Goal: Information Seeking & Learning: Check status

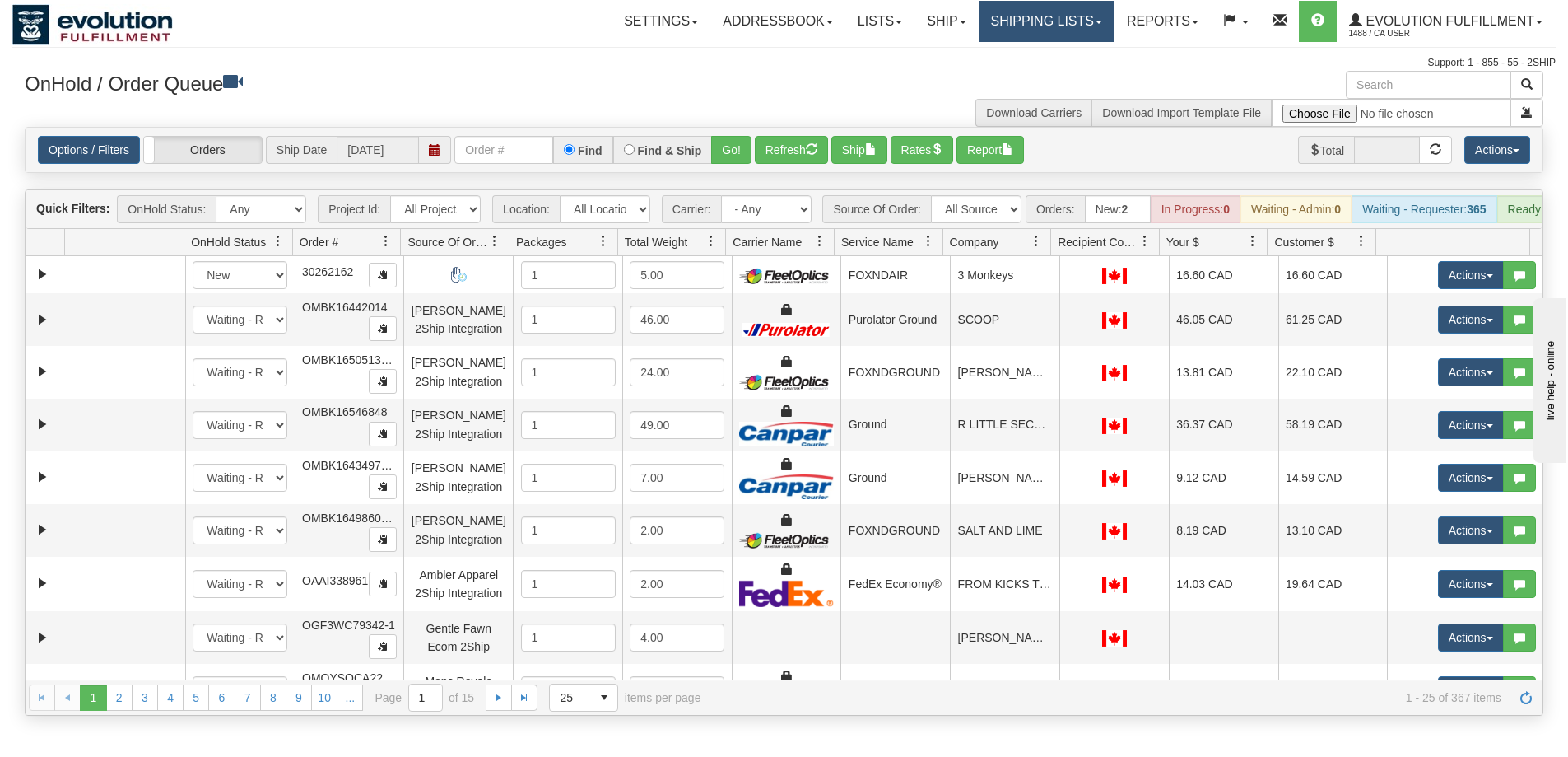
click at [979, 25] on link "Shipping lists" at bounding box center [1046, 21] width 136 height 41
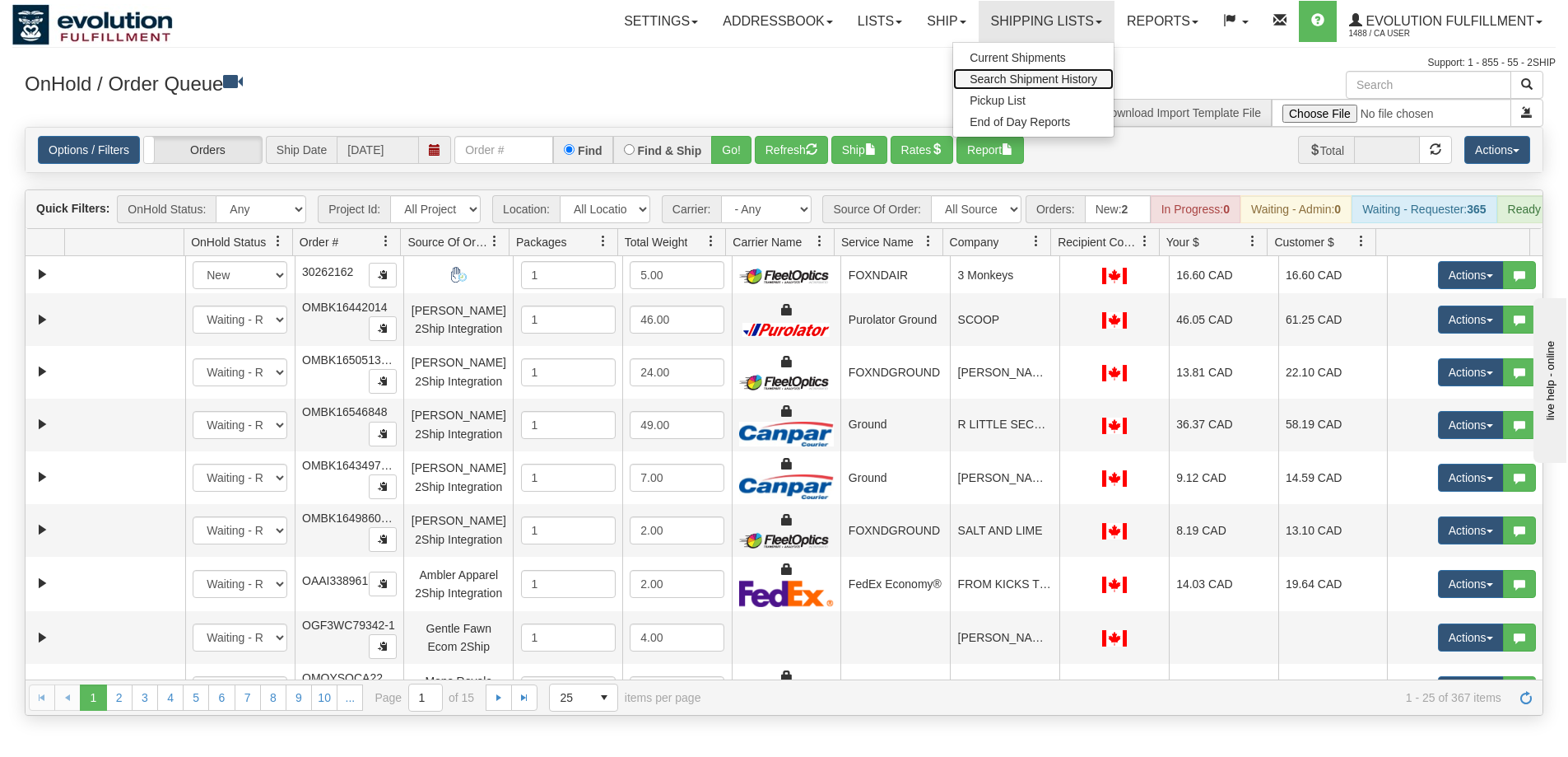
click at [996, 75] on span "Search Shipment History" at bounding box center [1033, 79] width 127 height 13
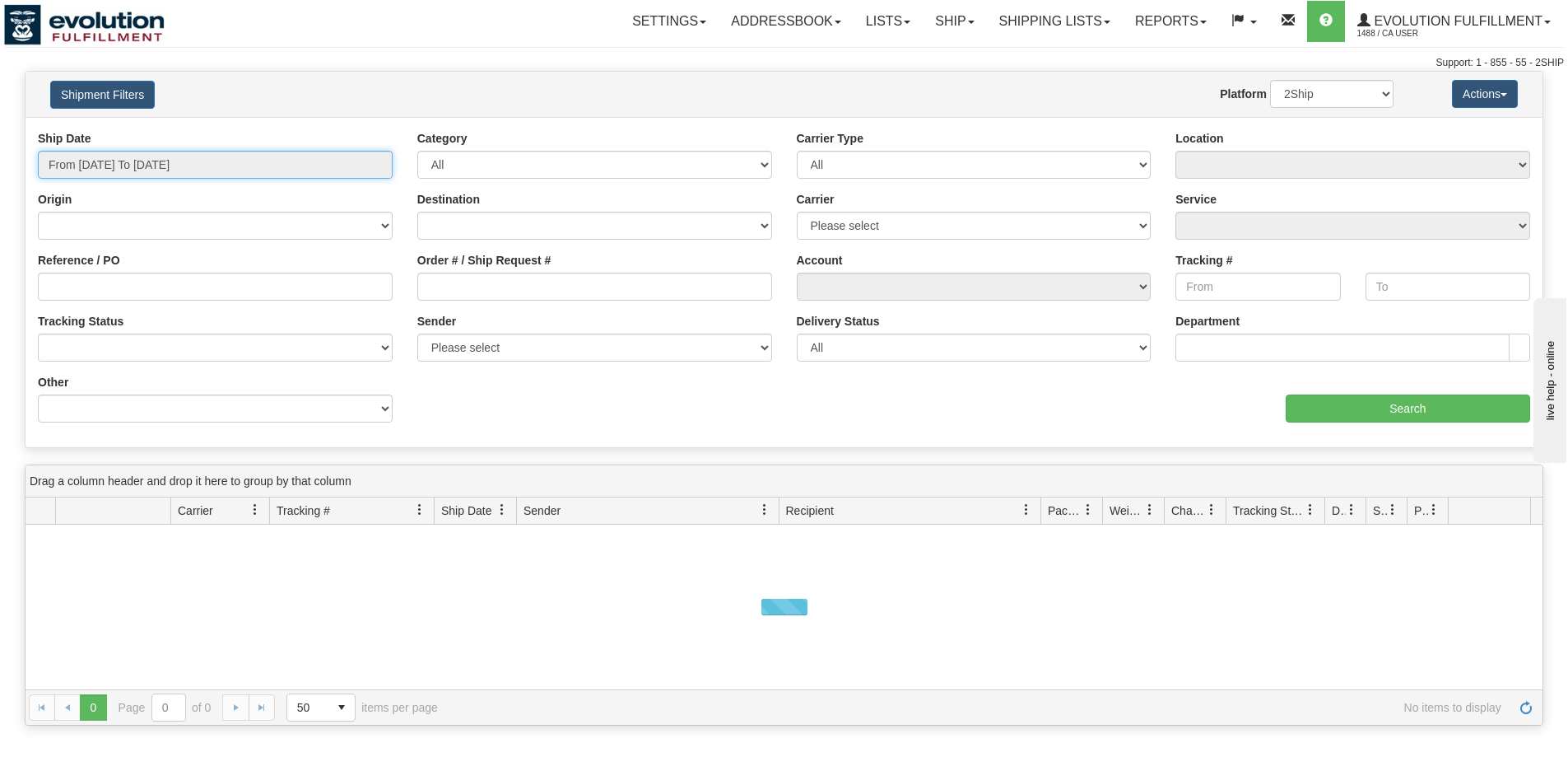
click at [111, 167] on input "From 10/01/2025 To 10/02/2025" at bounding box center [216, 165] width 355 height 28
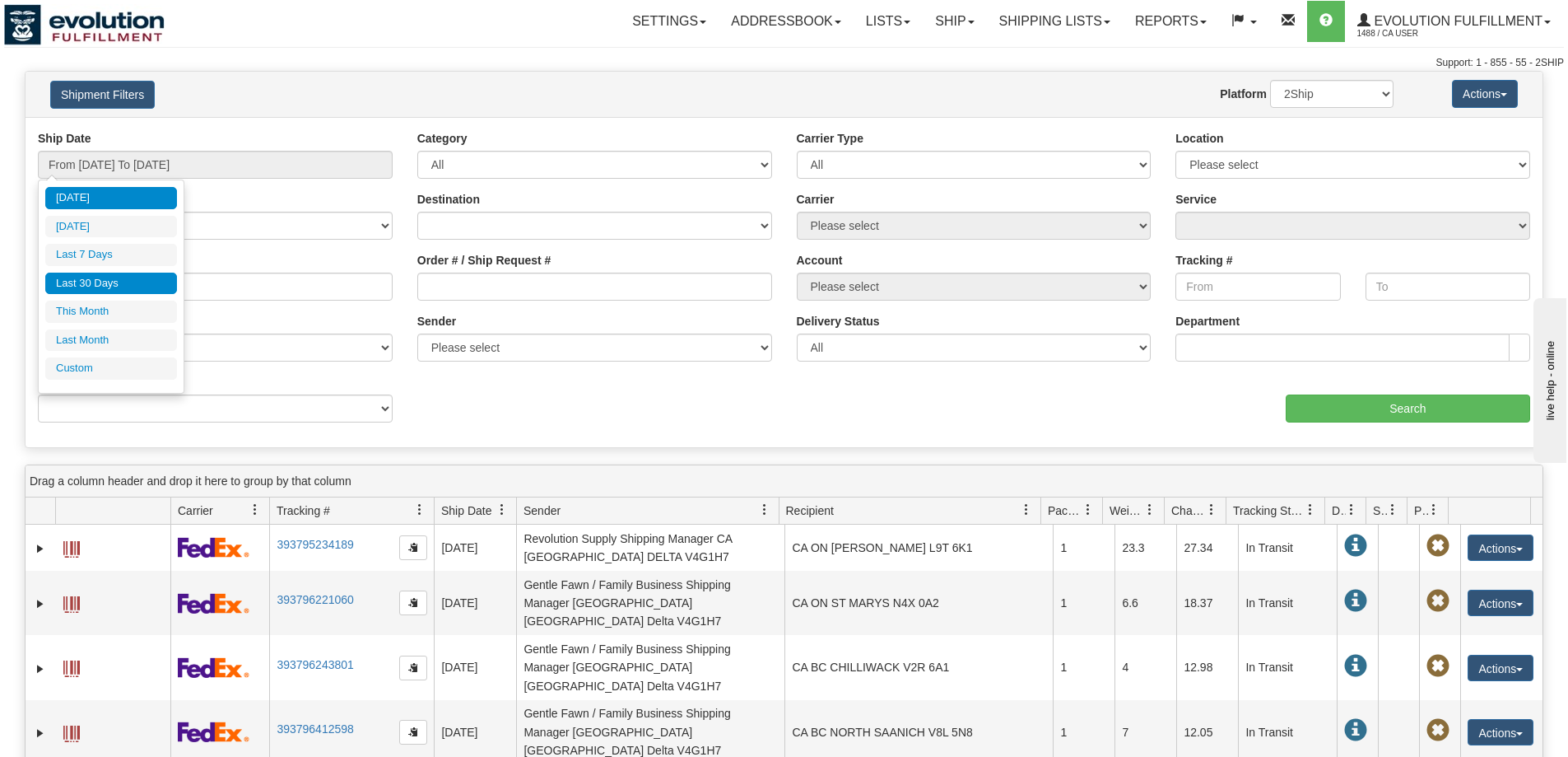
click at [109, 288] on li "Last 30 Days" at bounding box center [111, 284] width 132 height 22
type input "From 09/03/2025 To 10/02/2025"
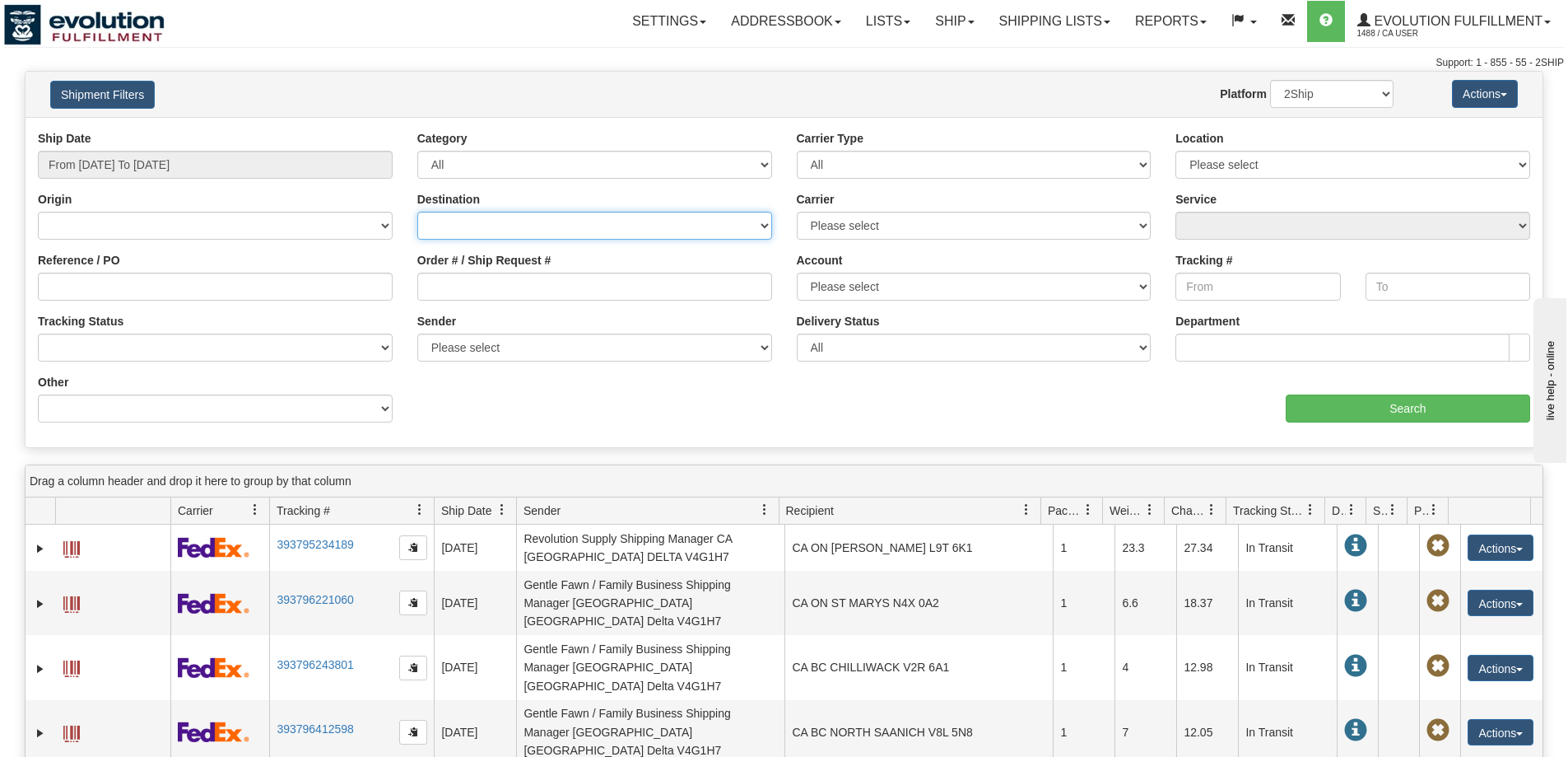
click at [658, 229] on select "Canada United States Mexico Puerto Rico Romania Australia New Zealand SouthAfri…" at bounding box center [595, 226] width 355 height 28
select select "US"
click at [417, 212] on select "Canada United States Mexico Puerto Rico Romania Australia New Zealand SouthAfri…" at bounding box center [595, 226] width 355 height 28
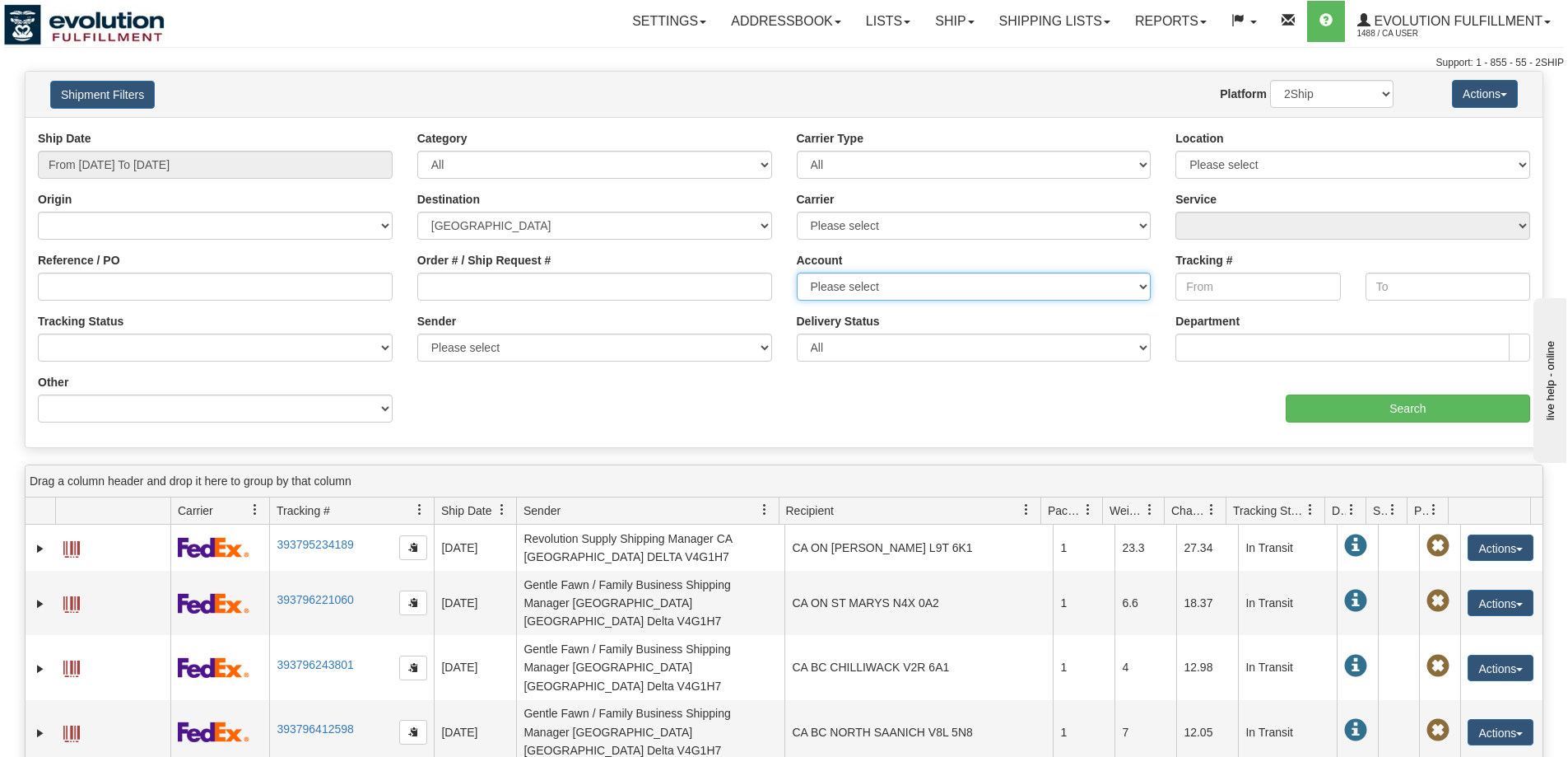
click at [859, 291] on select "Please select CanadaPost WS ACC Canpar TNT UPS USA Puro WS FedEx US IDD DHL UPS…" at bounding box center [974, 287] width 355 height 28
click at [860, 289] on select "Please select CanadaPost WS ACC Canpar TNT UPS USA Puro WS FedEx US IDD DHL UPS…" at bounding box center [974, 287] width 355 height 28
click at [867, 278] on select "Please select CanadaPost WS ACC Canpar TNT UPS USA Puro WS FedEx US IDD DHL UPS…" at bounding box center [974, 287] width 355 height 28
select select "4179"
click at [797, 273] on select "Please select CanadaPost WS ACC Canpar TNT UPS USA Puro WS FedEx US IDD DHL UPS…" at bounding box center [974, 287] width 355 height 28
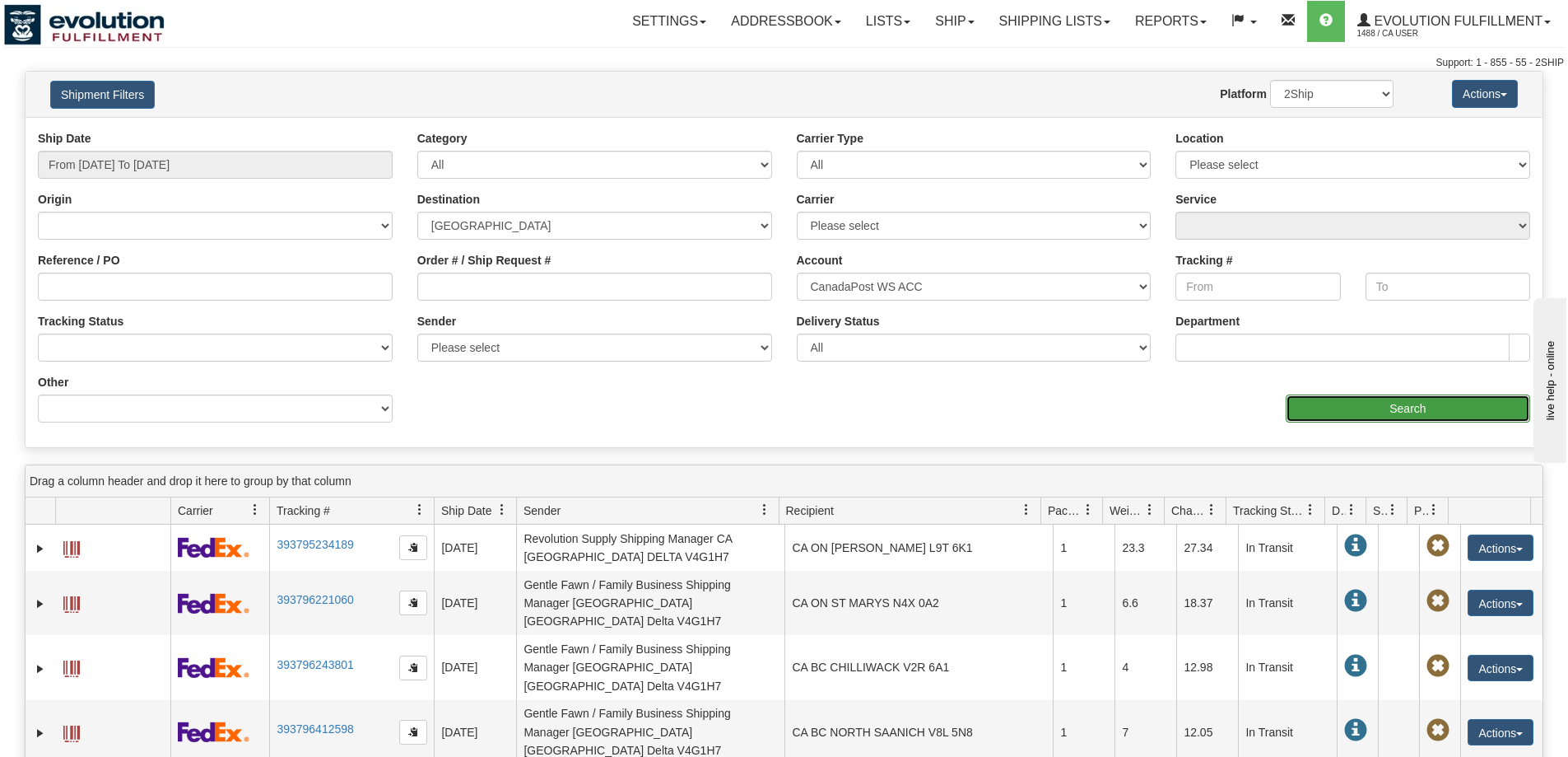
click at [1351, 408] on input "Search" at bounding box center [1408, 409] width 245 height 28
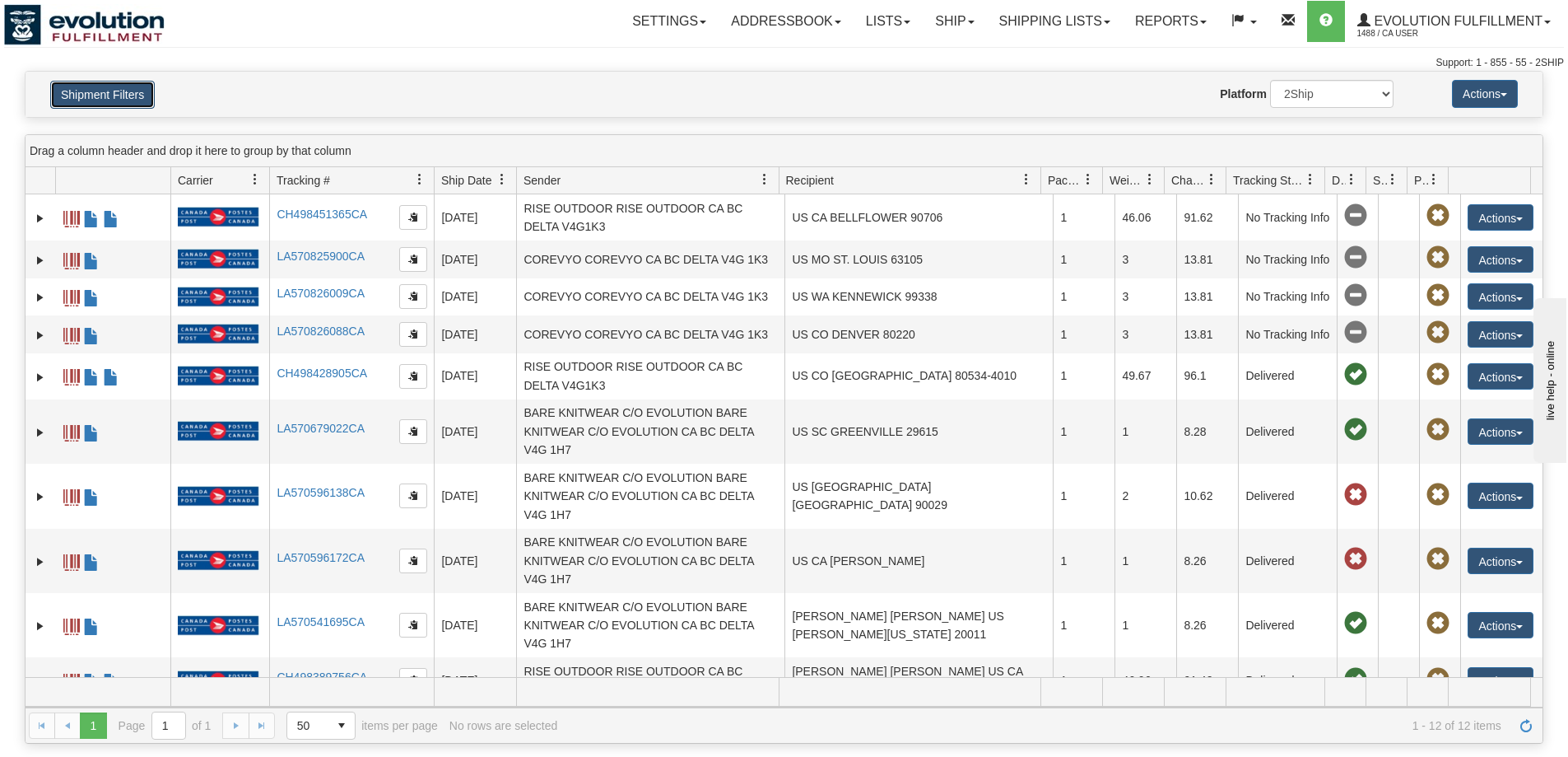
click at [104, 90] on button "Shipment Filters" at bounding box center [102, 95] width 105 height 28
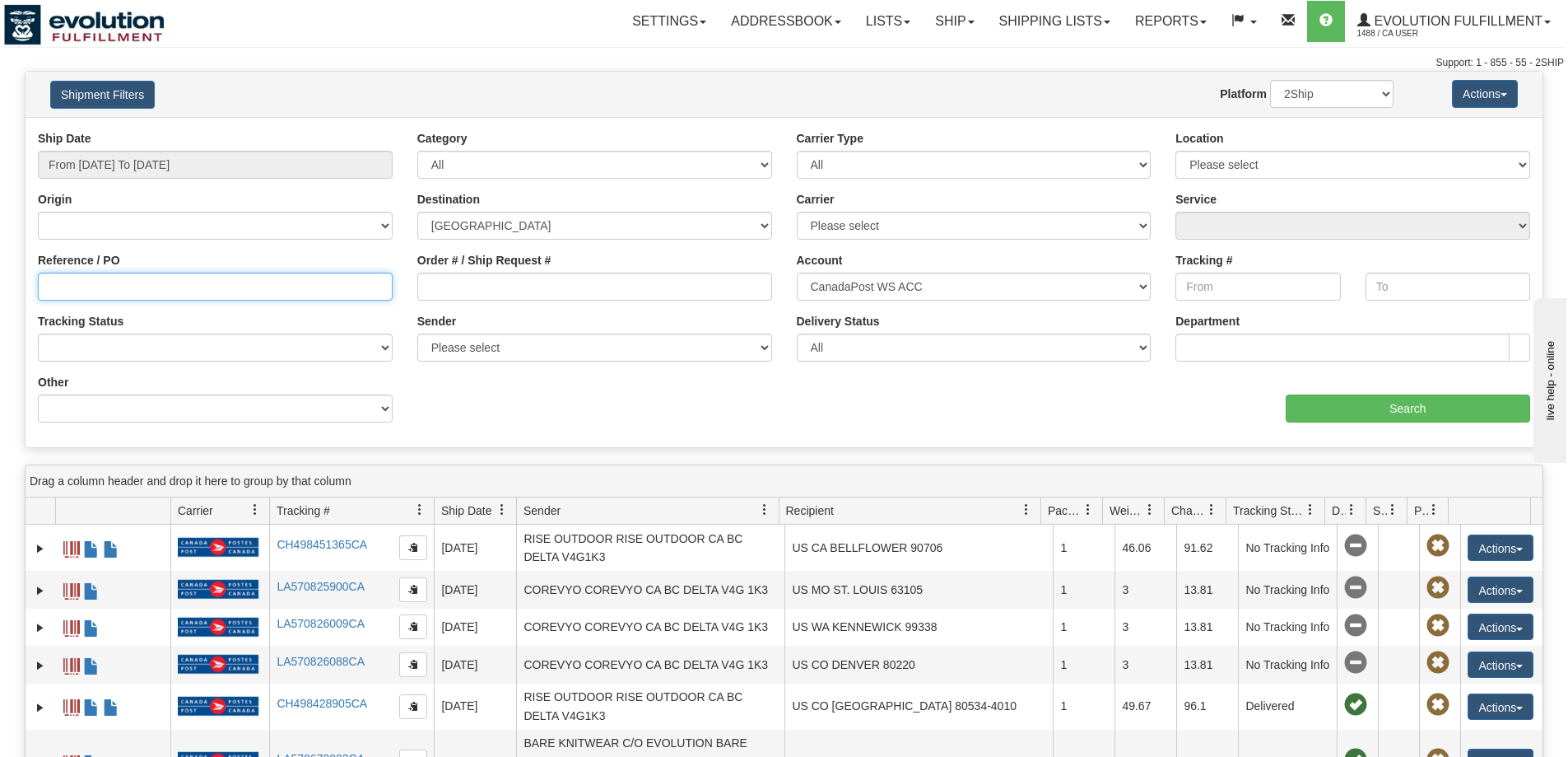
click at [198, 282] on input "Reference / PO" at bounding box center [216, 287] width 355 height 28
type input "4352"
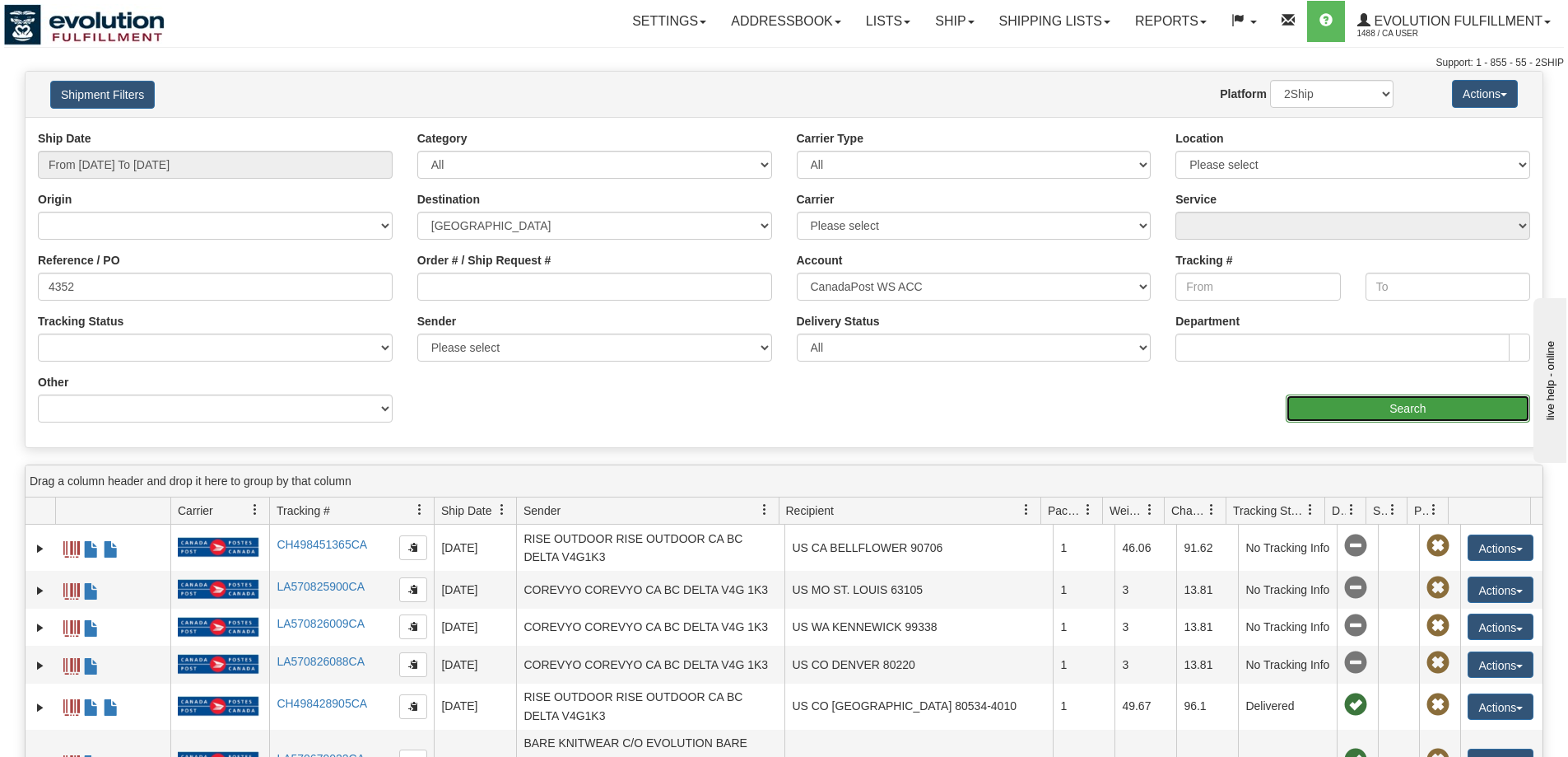
click at [1379, 409] on input "Search" at bounding box center [1408, 409] width 245 height 28
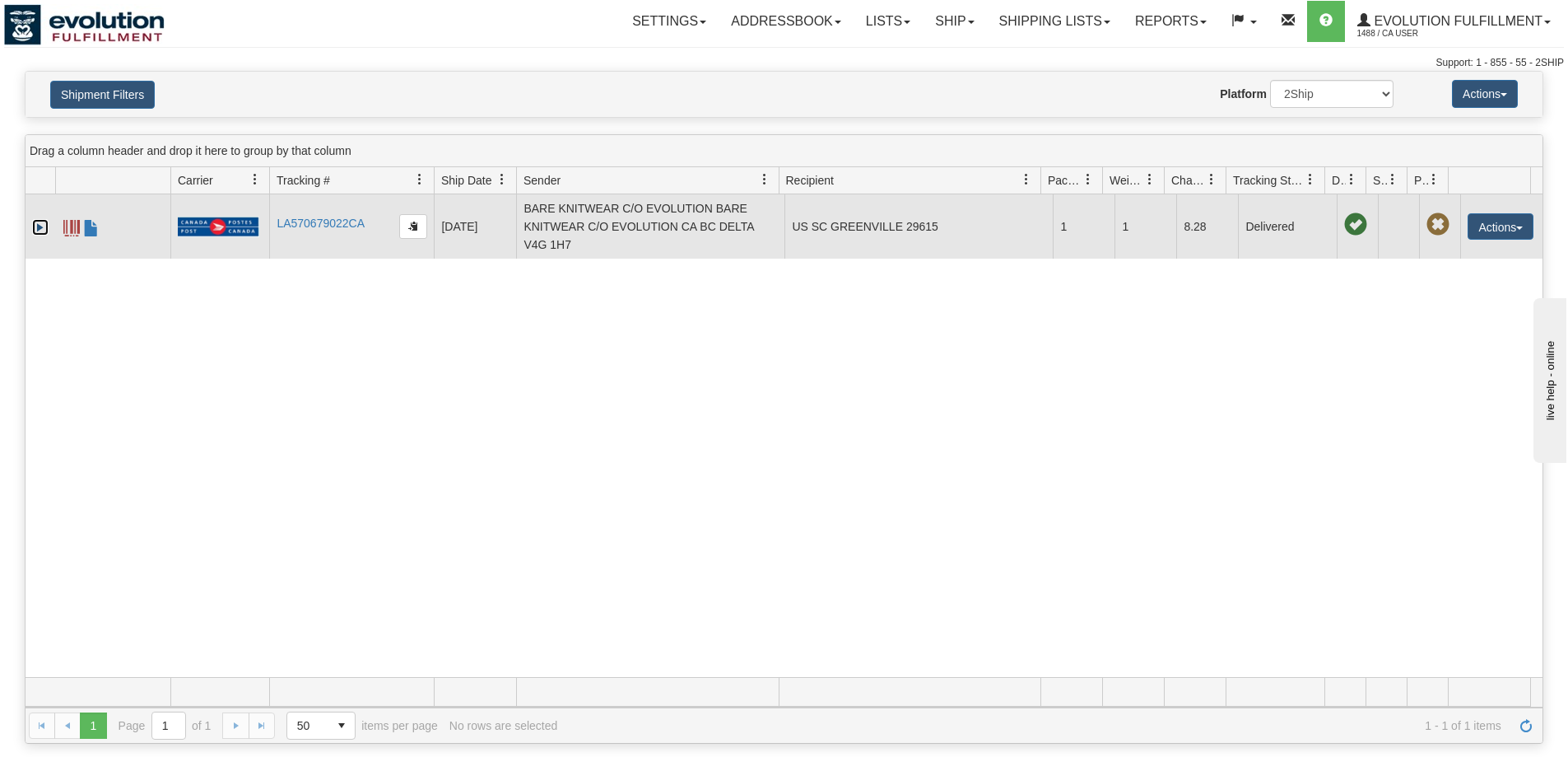
click at [38, 230] on link "Expand" at bounding box center [40, 227] width 16 height 16
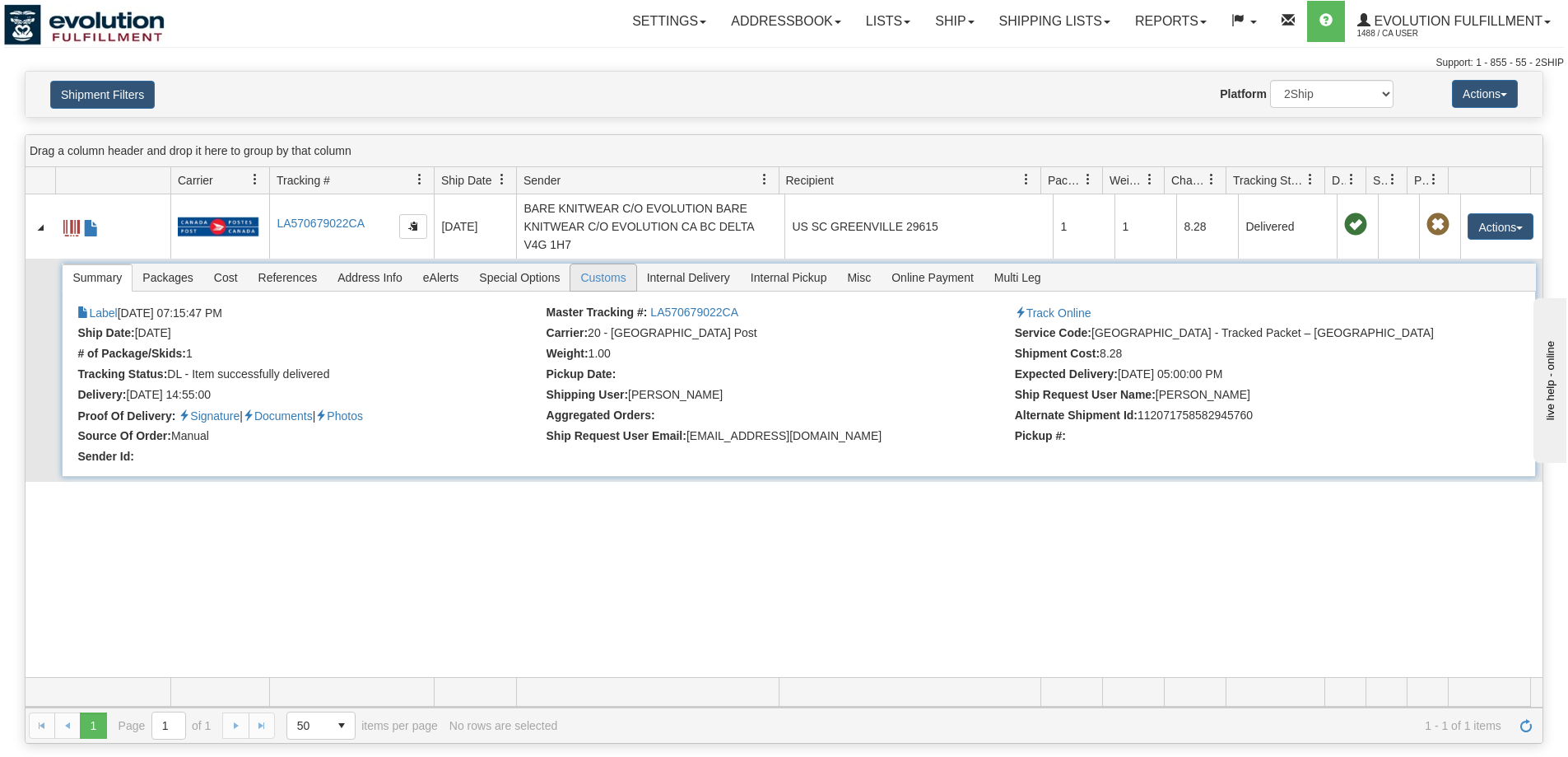
click at [610, 285] on span "Customs" at bounding box center [603, 278] width 65 height 26
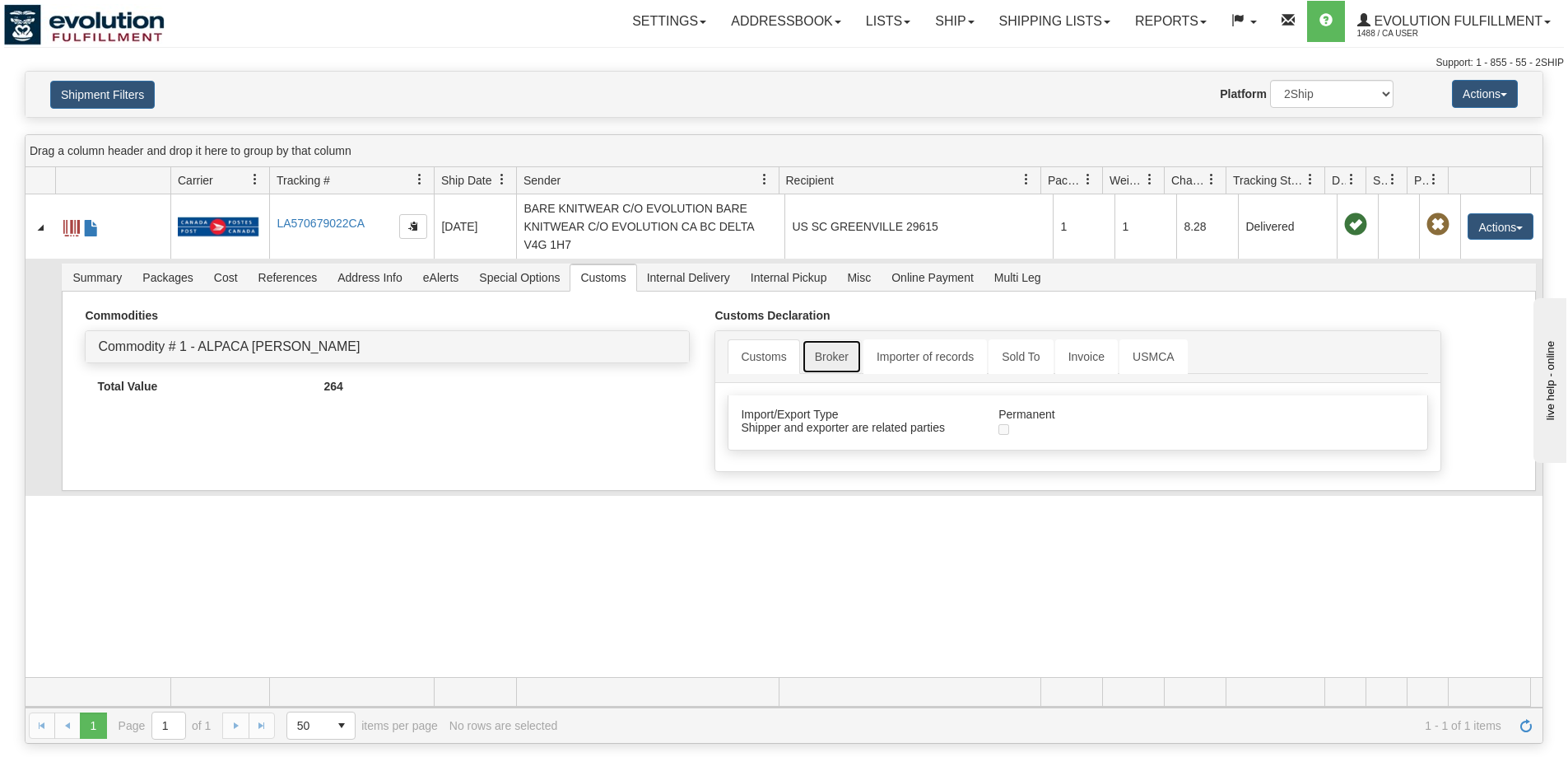
click at [829, 360] on link "Broker" at bounding box center [832, 357] width 60 height 35
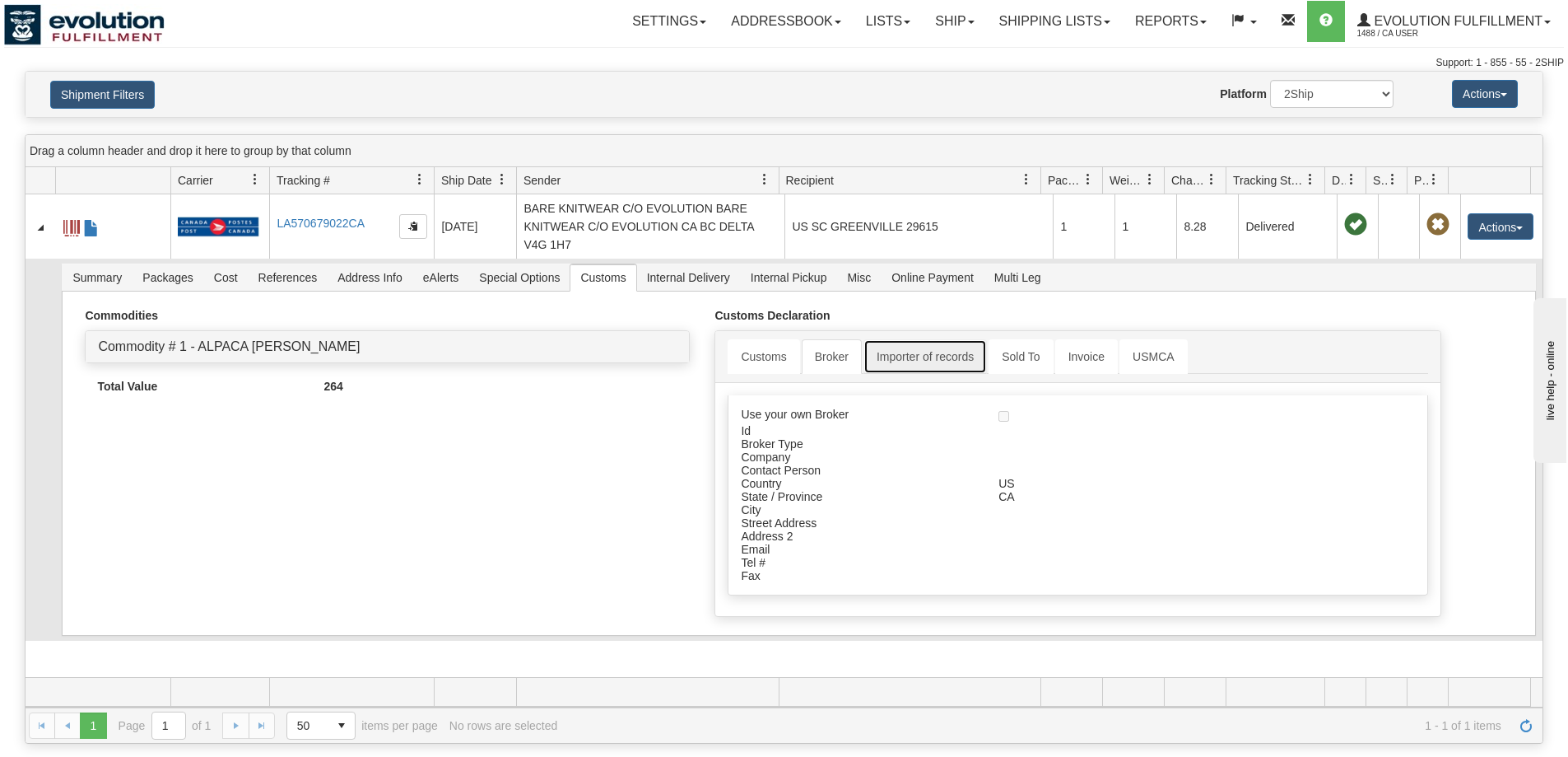
click at [899, 361] on link "Importer of records" at bounding box center [926, 357] width 124 height 35
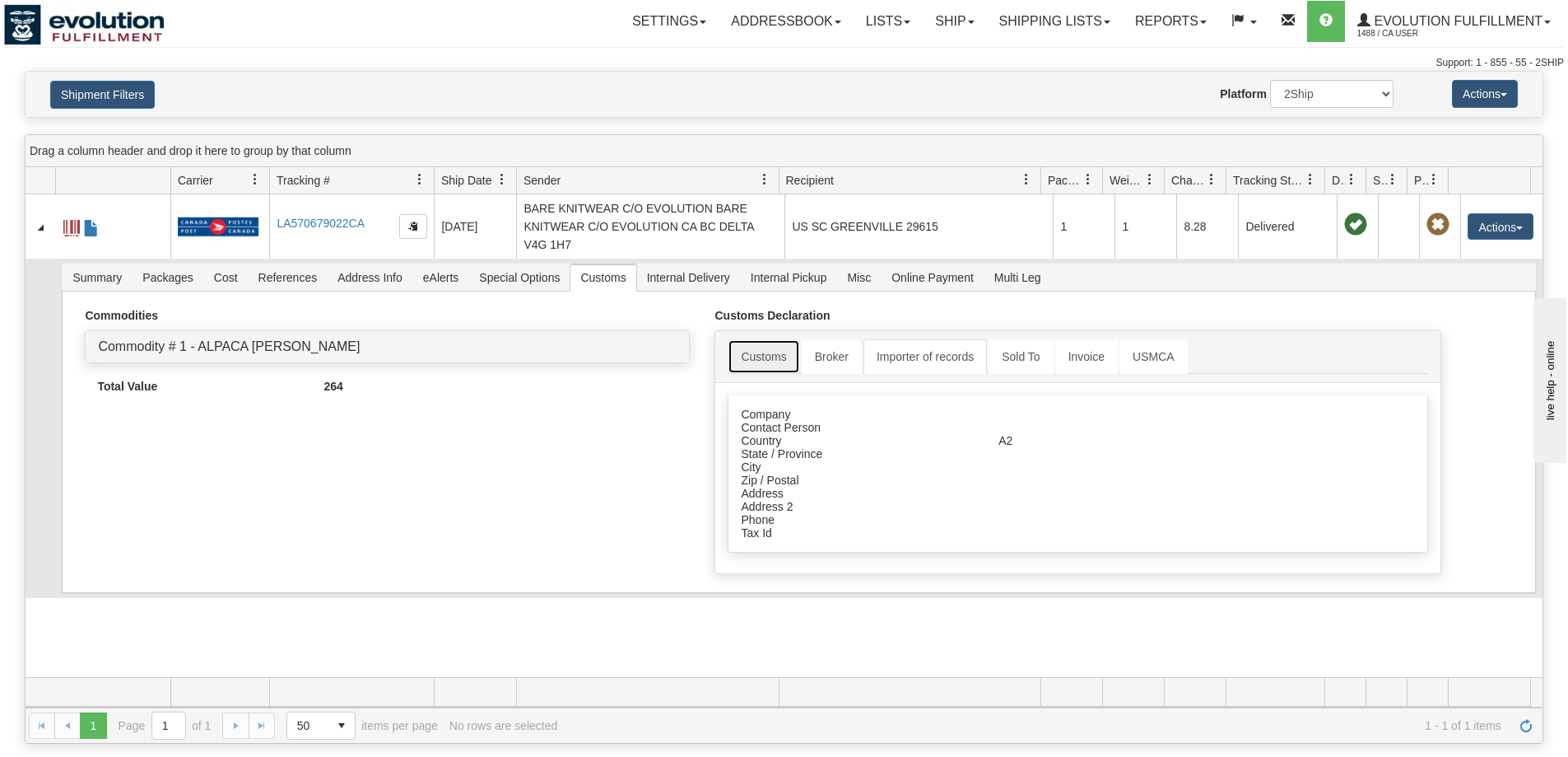
click at [770, 358] on link "Customs" at bounding box center [763, 357] width 72 height 35
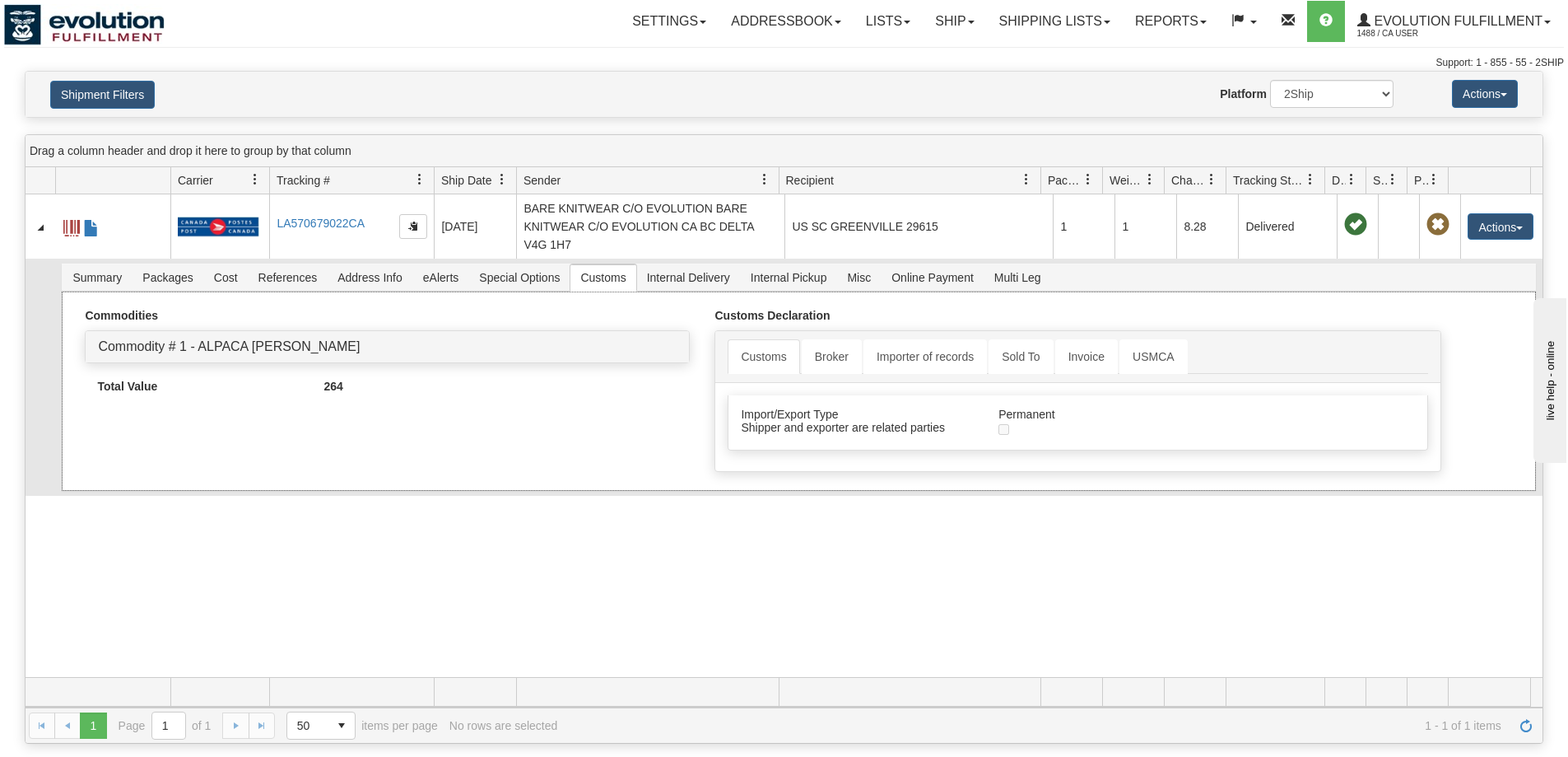
click at [265, 338] on div "Commodity # 1 - ALPACA IRIS VEST" at bounding box center [387, 347] width 603 height 31
click at [263, 344] on link "Commodity # 1 - ALPACA IRIS VEST" at bounding box center [229, 346] width 262 height 14
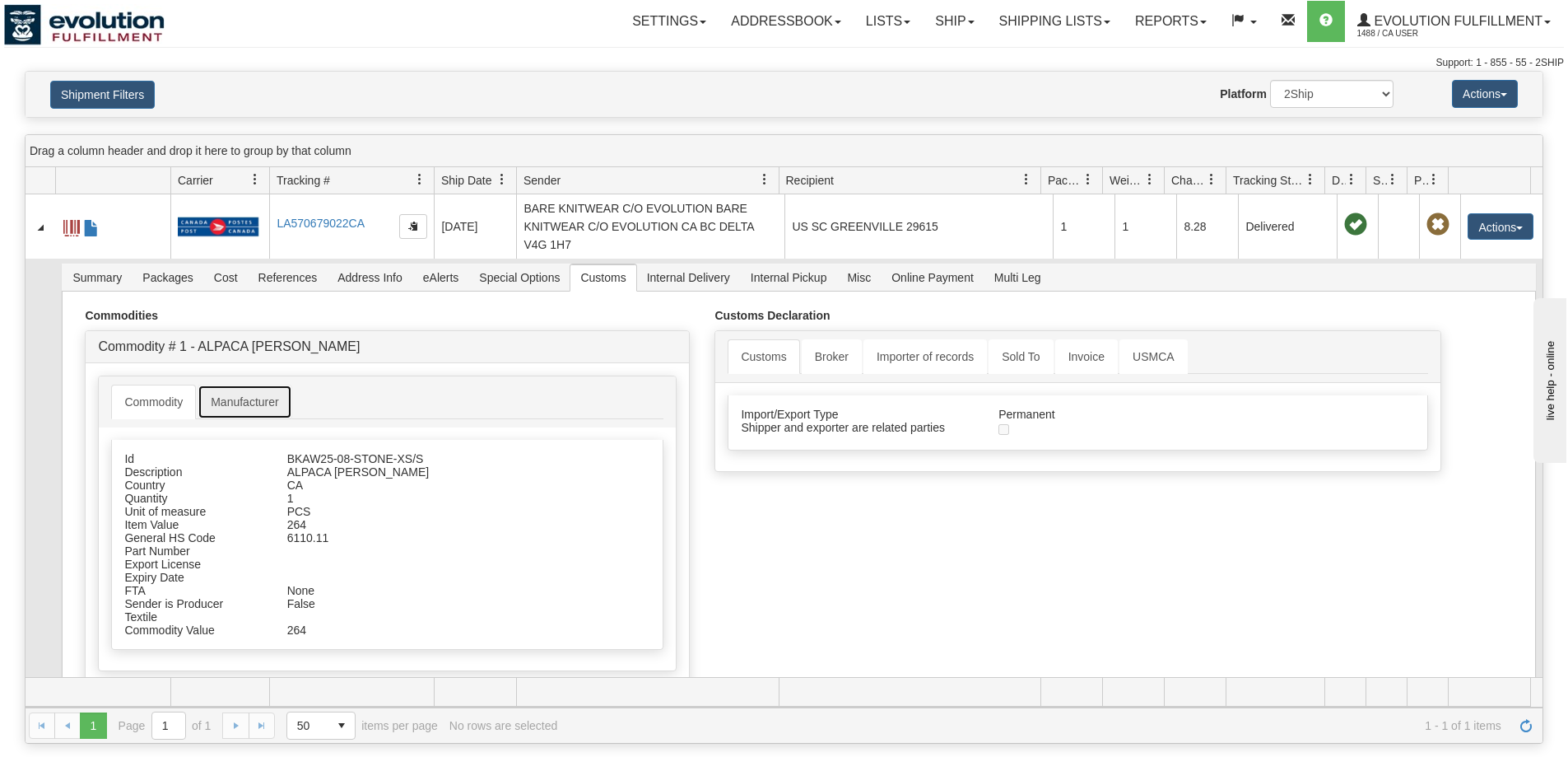
click at [226, 411] on link "Manufacturer" at bounding box center [244, 402] width 94 height 35
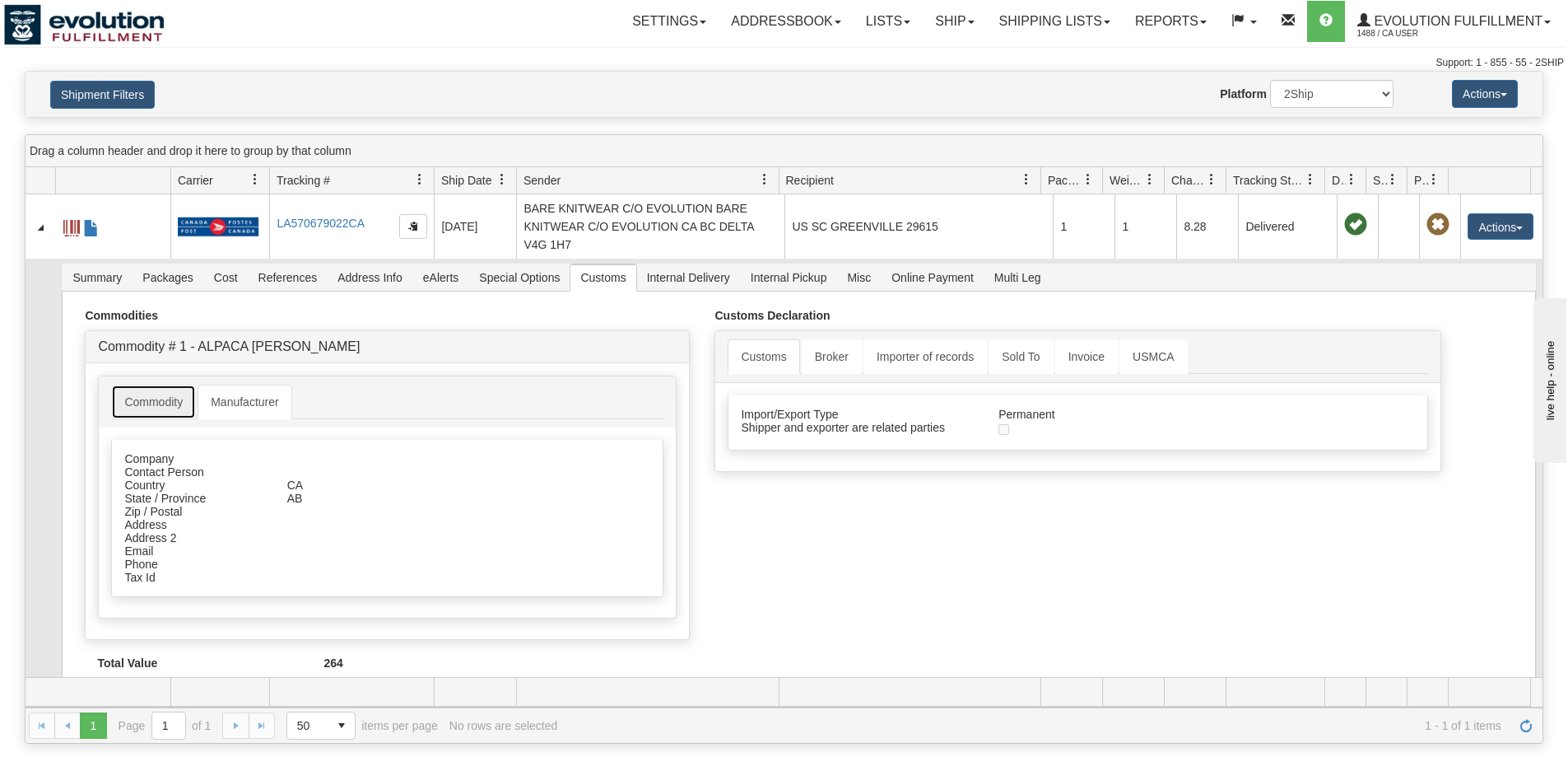
click at [136, 397] on link "Commodity" at bounding box center [153, 402] width 85 height 35
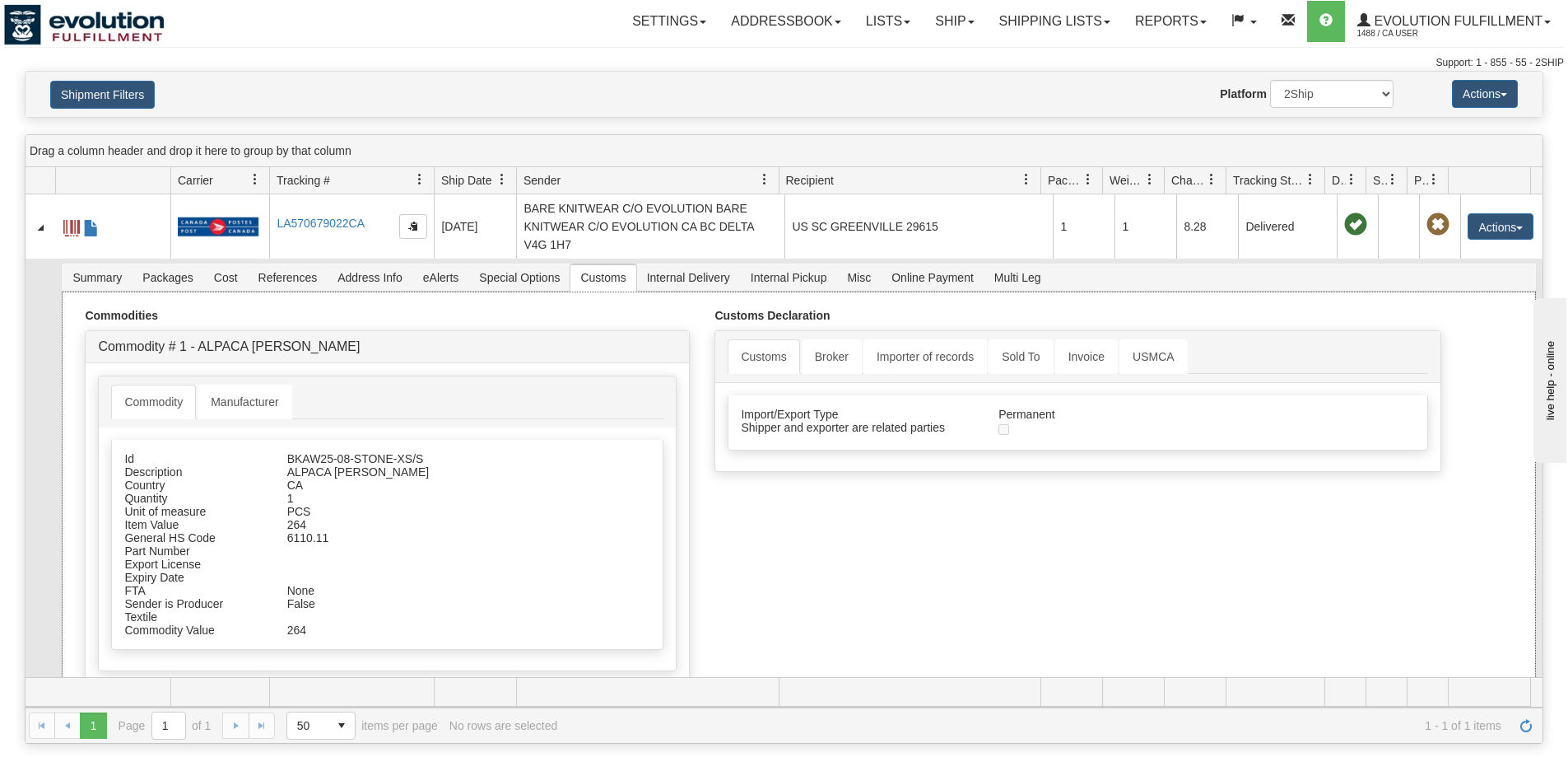
click at [309, 482] on div "CA" at bounding box center [425, 485] width 300 height 13
drag, startPoint x: 426, startPoint y: 459, endPoint x: 283, endPoint y: 462, distance: 143.0
click at [283, 462] on div "BKAW25-08-STONE-XS/S" at bounding box center [425, 459] width 300 height 13
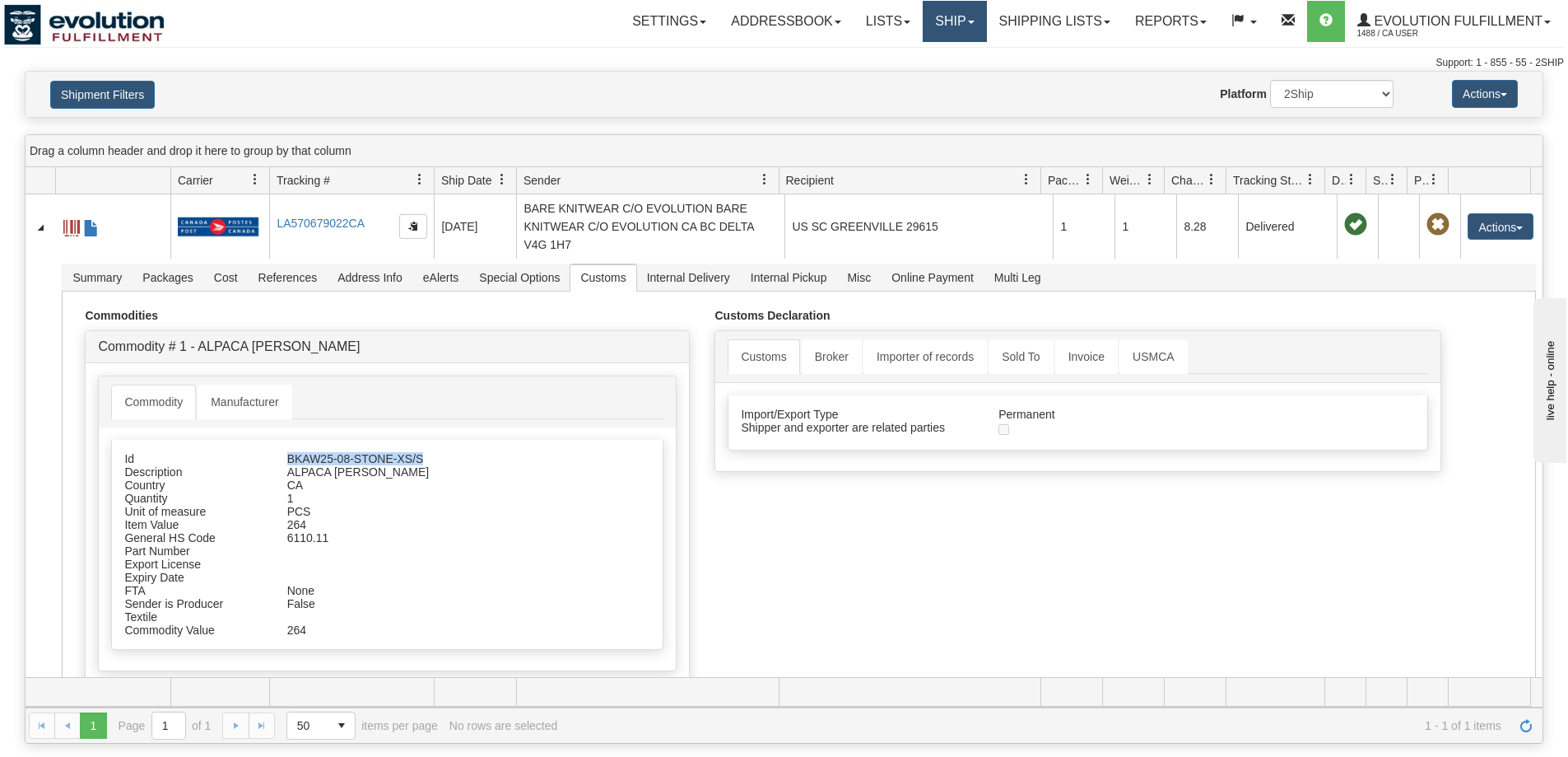
click at [950, 5] on link "Ship" at bounding box center [955, 21] width 64 height 41
click at [920, 75] on span "OnHold / Order Queue" at bounding box center [912, 79] width 116 height 13
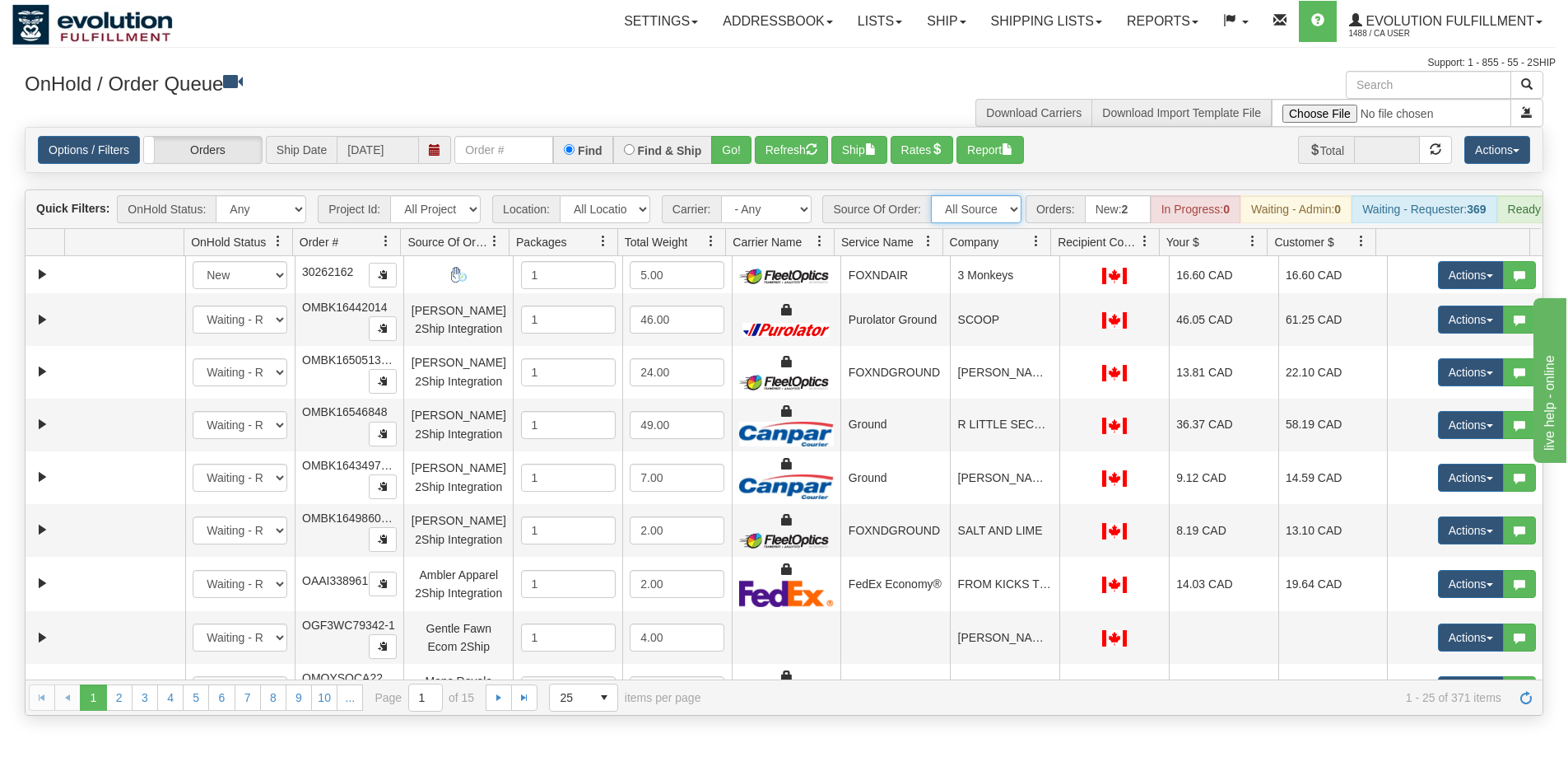
click at [954, 211] on select "All Sources AirBlaster 2Ship Integration Ambler Apparel 2Ship Integration Blast…" at bounding box center [977, 209] width 91 height 28
